Goal: Obtain resource: Obtain resource

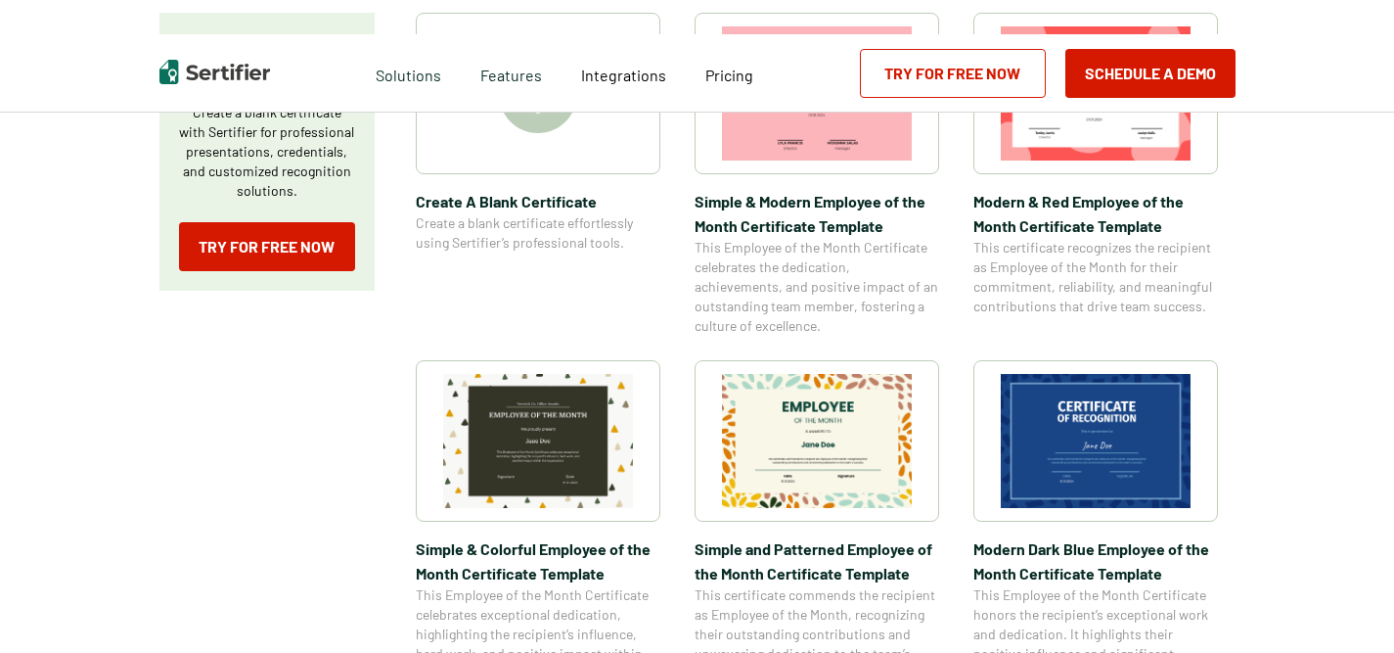
scroll to position [425, 0]
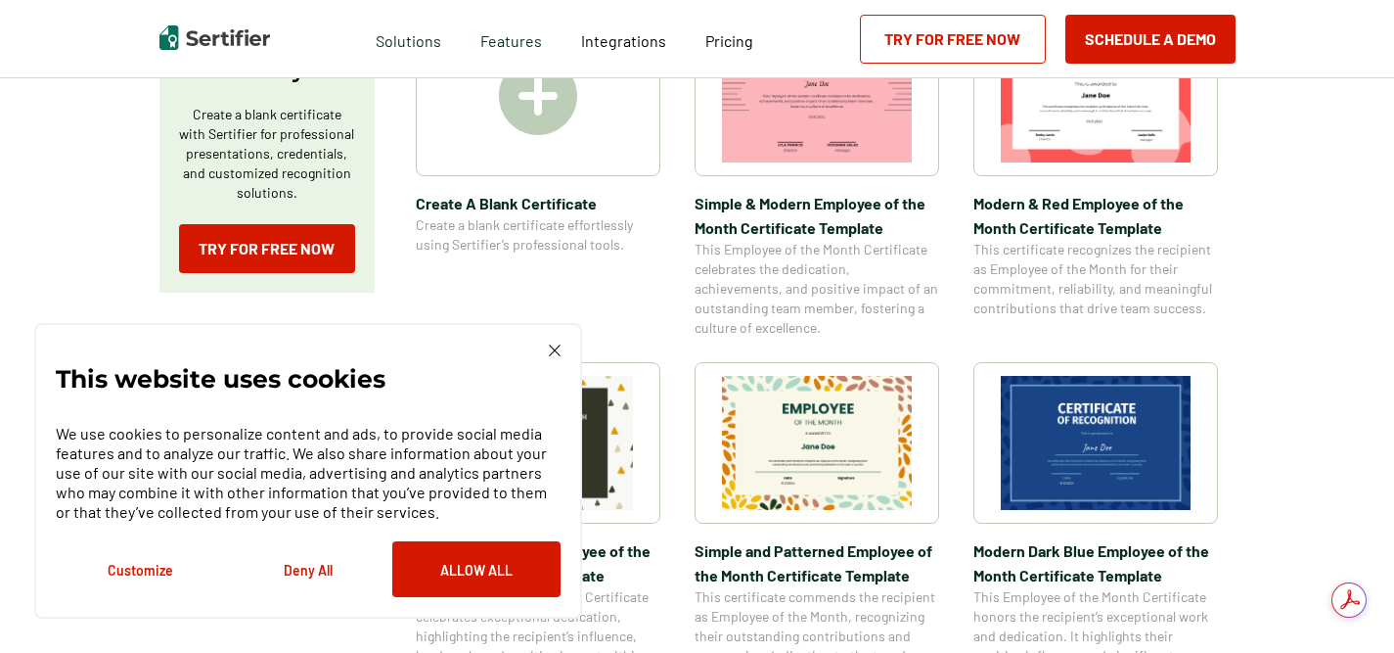
scroll to position [441, 0]
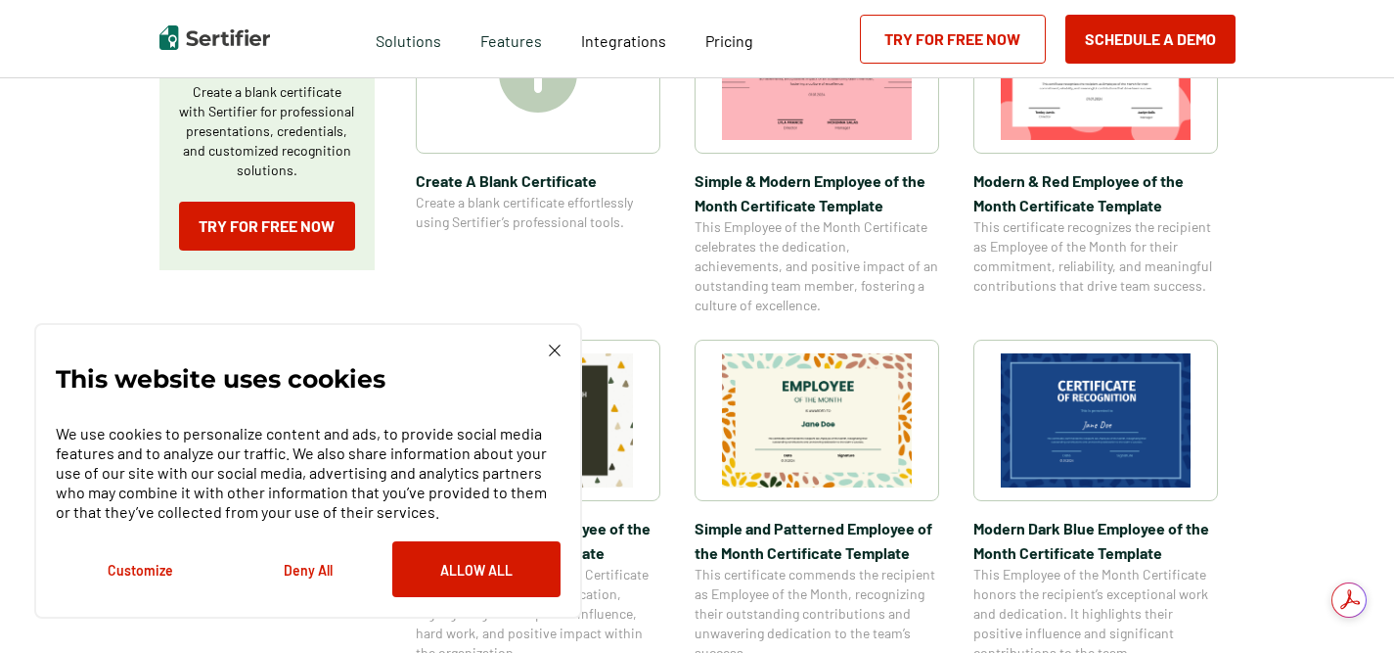
click at [545, 119] on div at bounding box center [538, 72] width 245 height 161
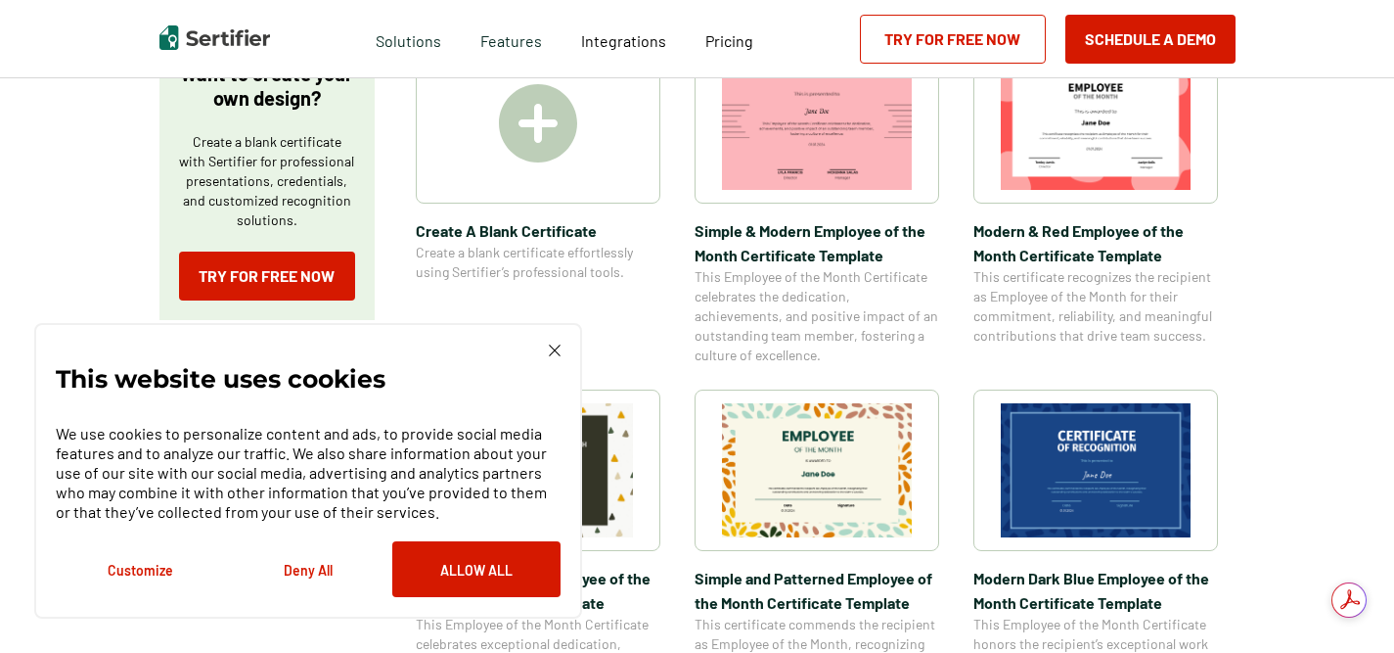
scroll to position [425, 0]
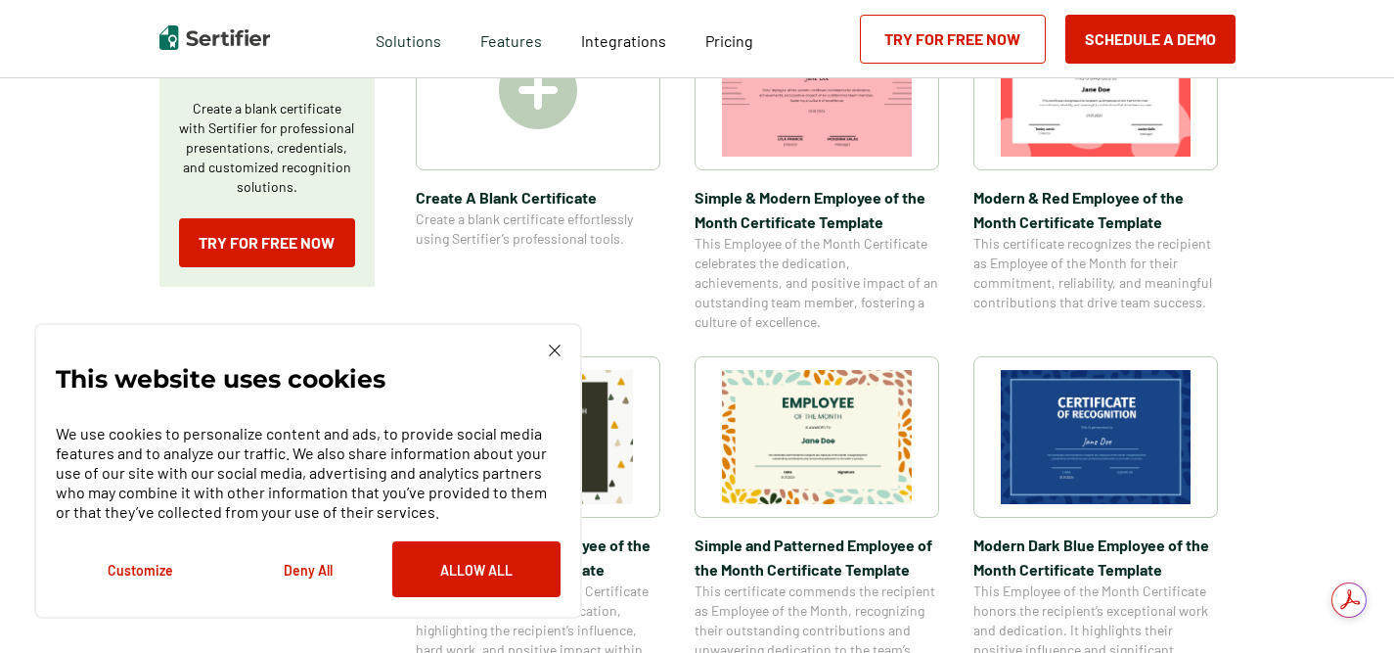
click at [1109, 459] on img at bounding box center [1096, 437] width 190 height 134
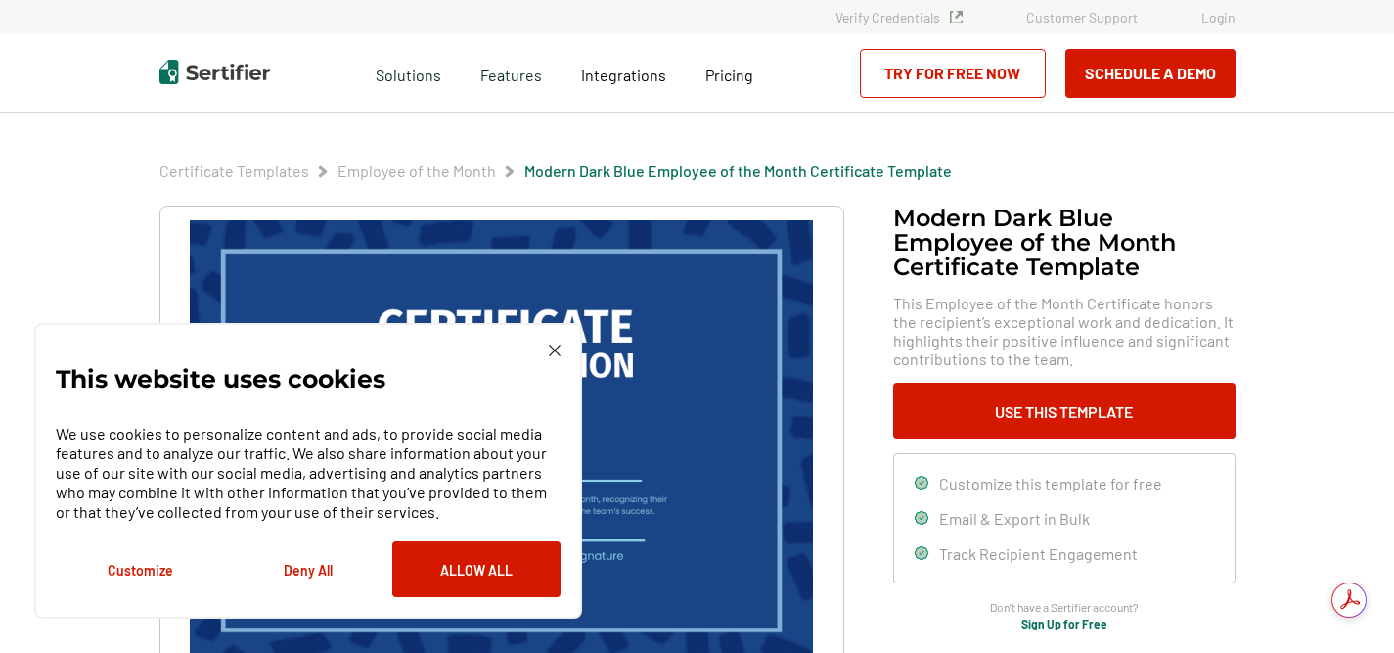
click at [553, 347] on img at bounding box center [555, 350] width 12 height 12
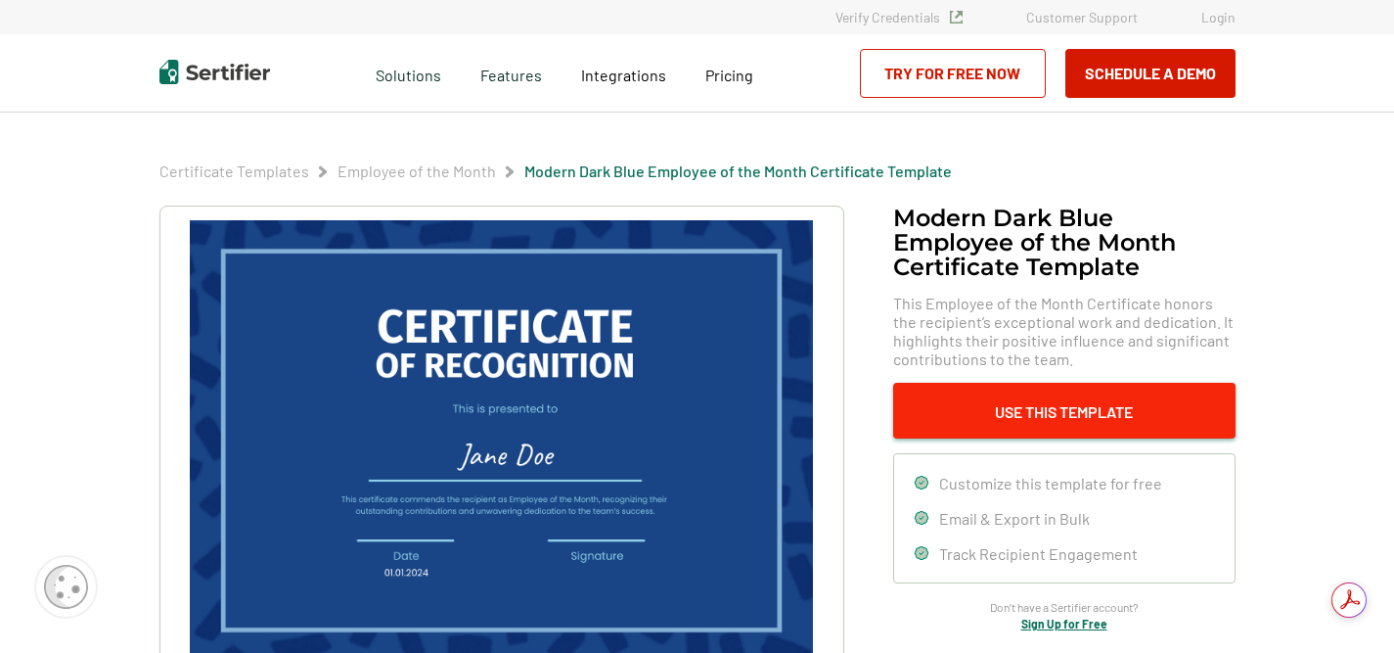
click at [1036, 405] on button "Use This Template" at bounding box center [1064, 411] width 342 height 56
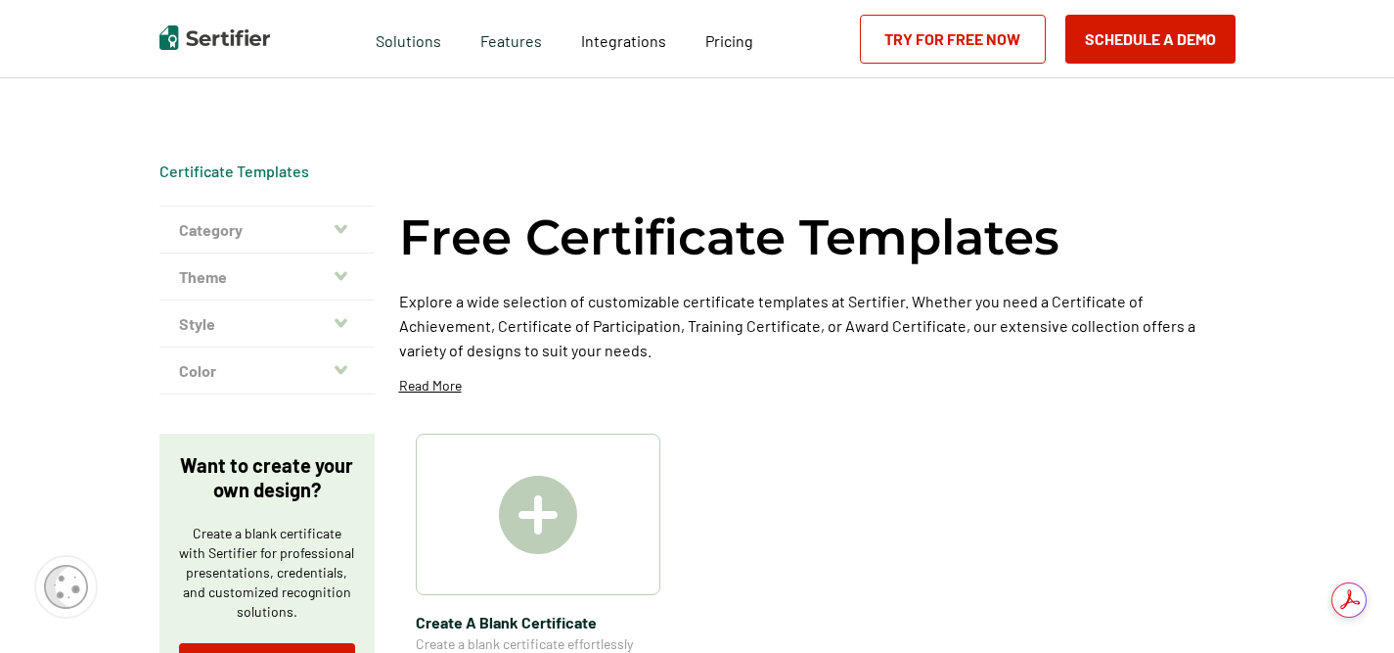
scroll to position [425, 0]
